Goal: Transaction & Acquisition: Purchase product/service

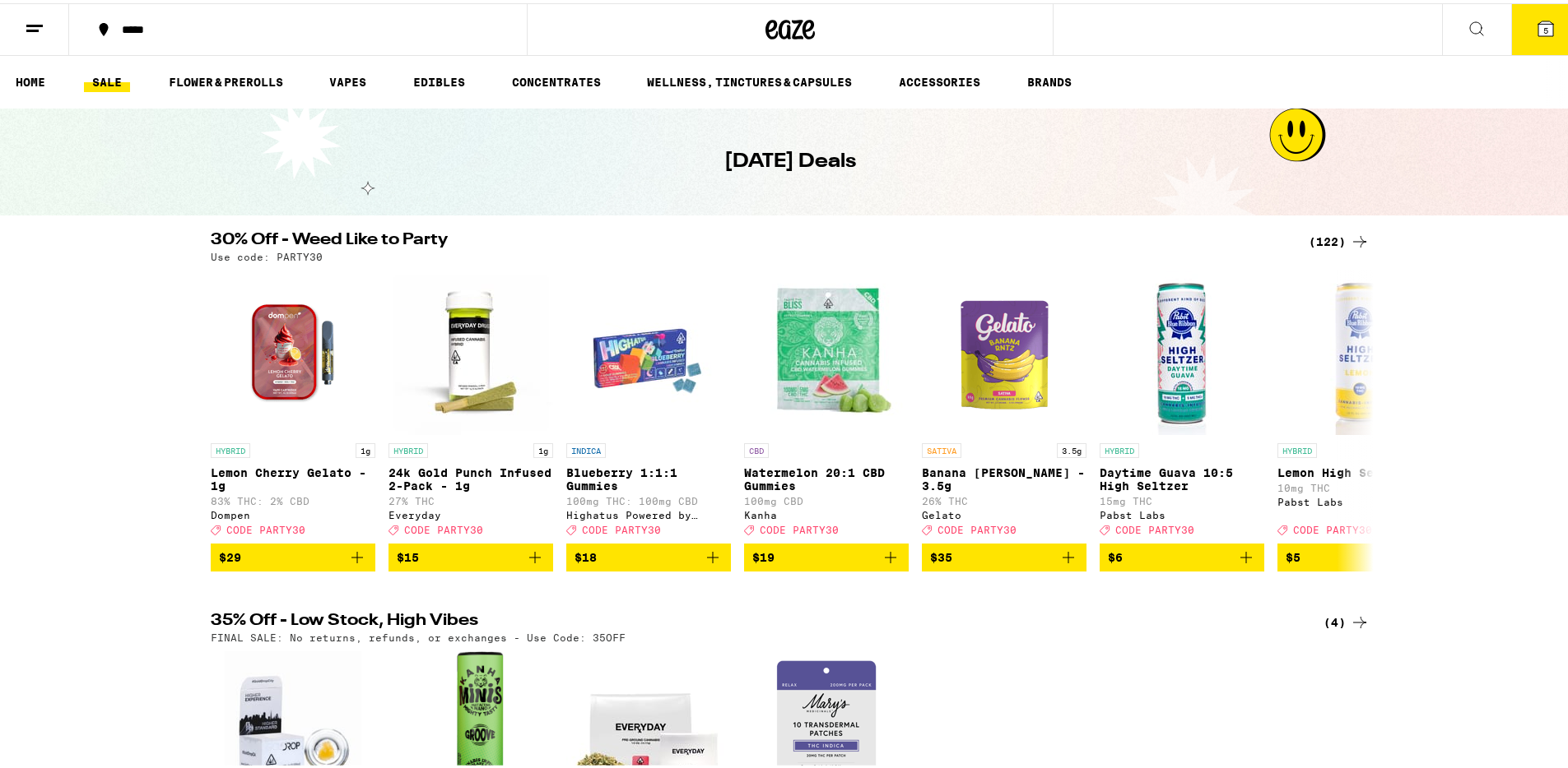
click at [41, 26] on icon at bounding box center [34, 25] width 19 height 19
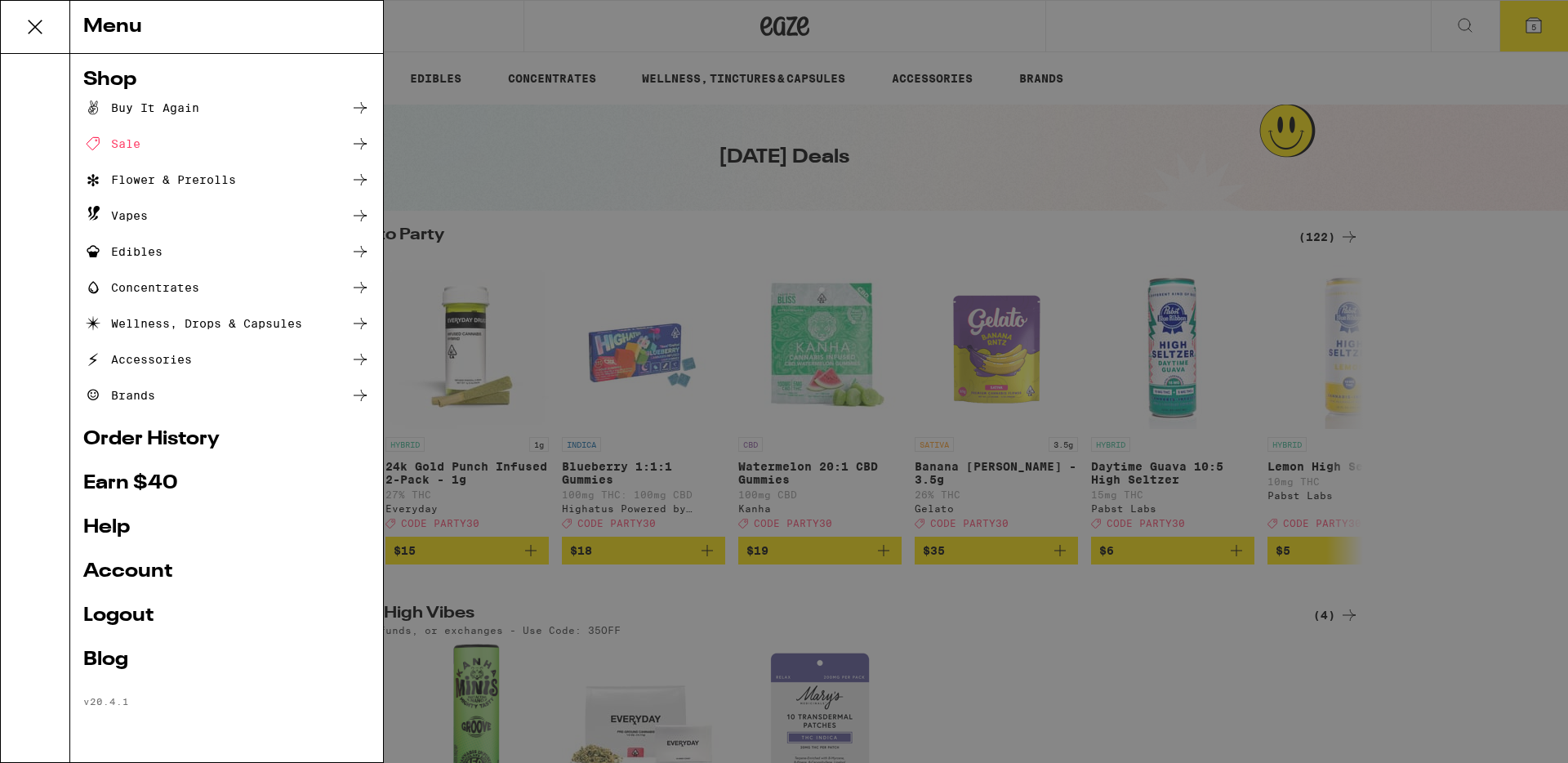
click at [602, 164] on div "Menu Shop Buy It Again Sale Flower & Prerolls Vapes Edibles Concentrates Wellne…" at bounding box center [784, 382] width 1568 height 763
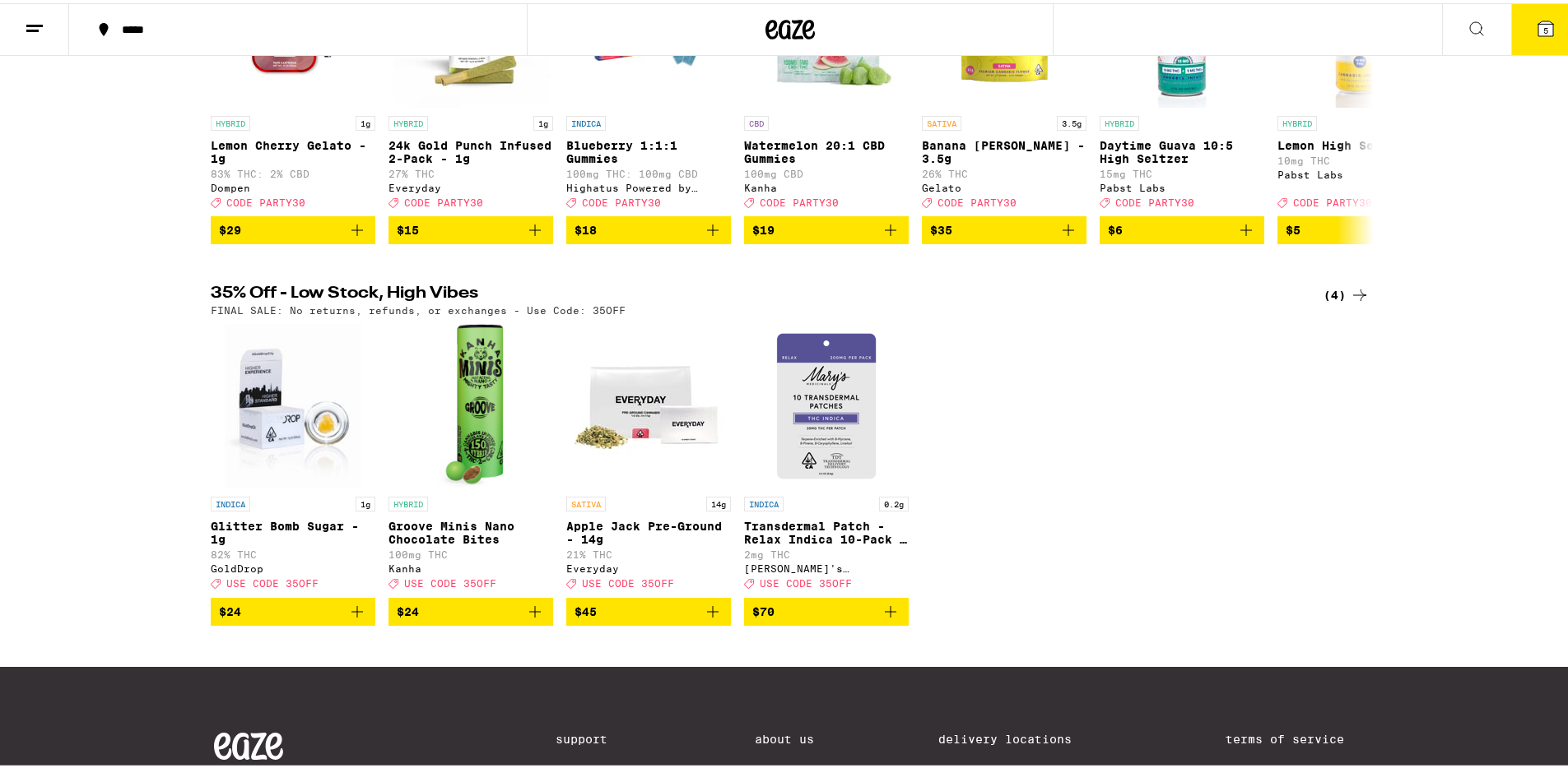
scroll to position [42, 0]
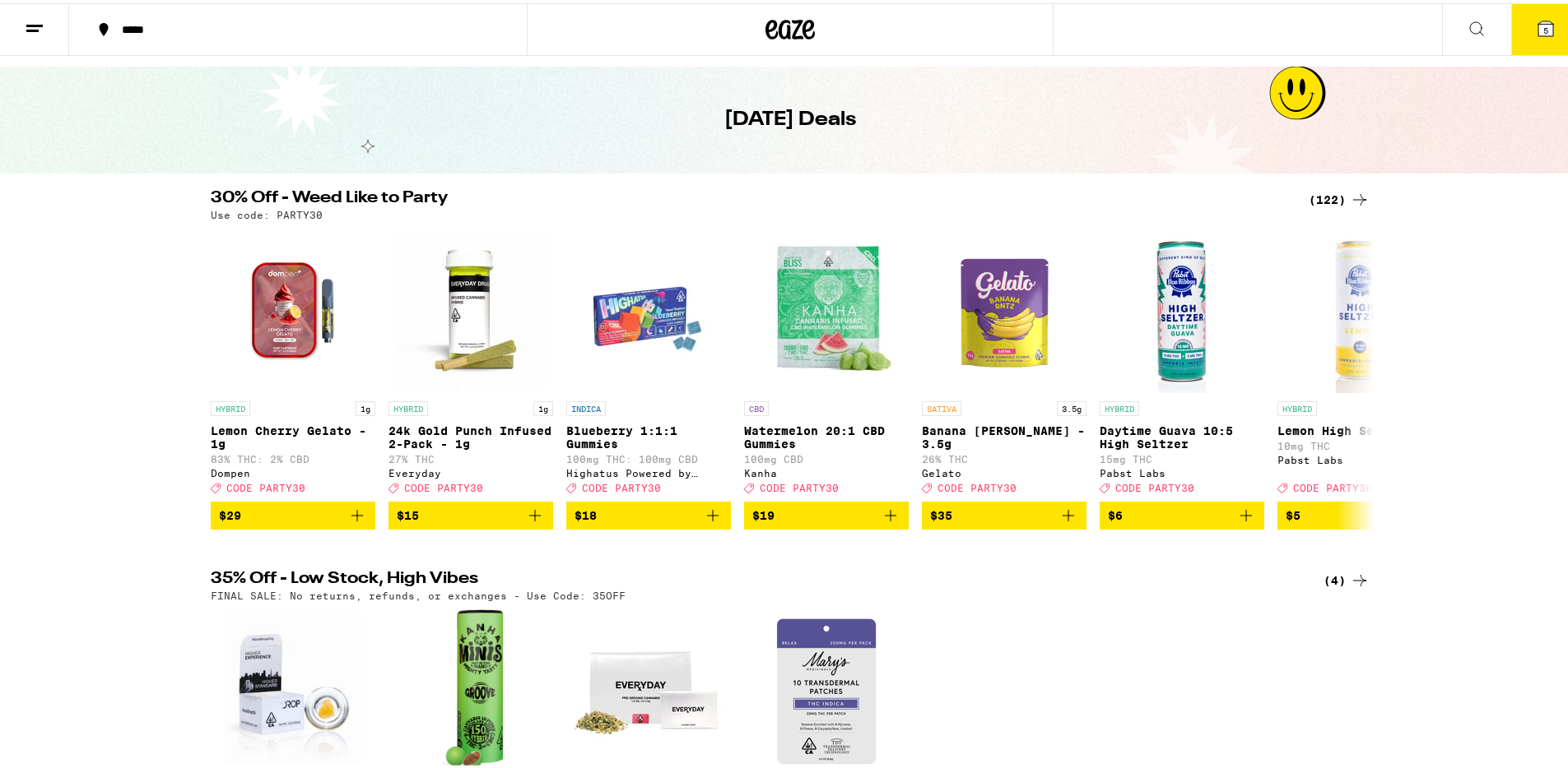
click at [1325, 201] on div "(122)" at bounding box center [1339, 196] width 61 height 19
